Goal: Find specific page/section: Locate a particular part of the current website

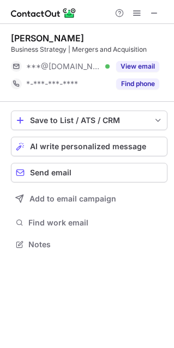
scroll to position [237, 174]
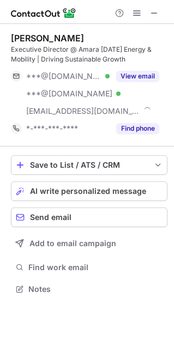
scroll to position [281, 174]
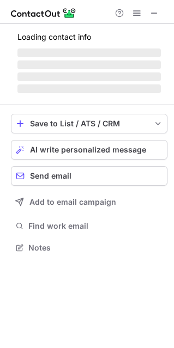
scroll to position [240, 174]
